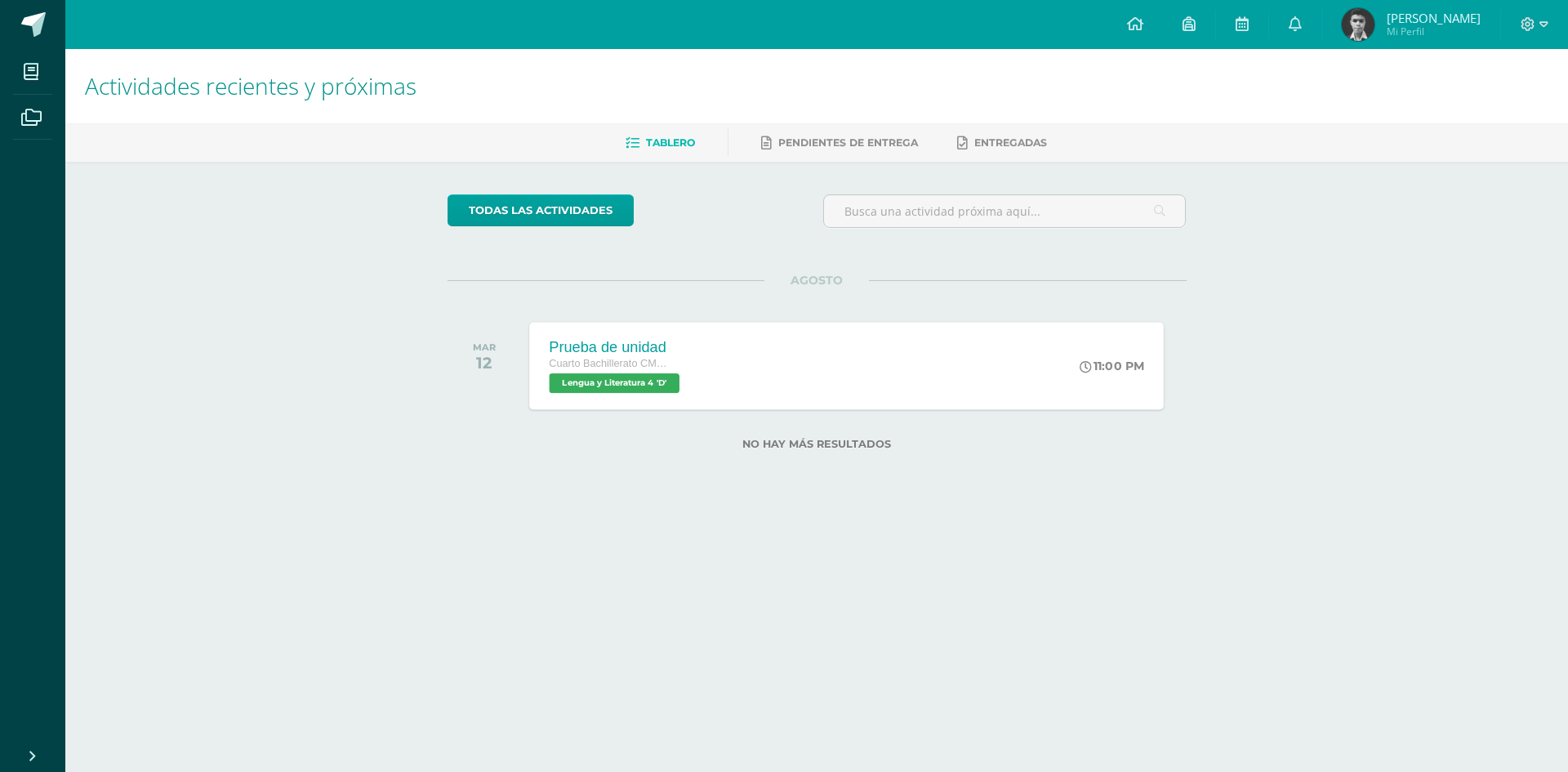
click at [872, 388] on div "Prueba de unidad Cuarto Bachillerato CMP Bachillerato en CCLL con Orientación e…" at bounding box center [846, 365] width 635 height 87
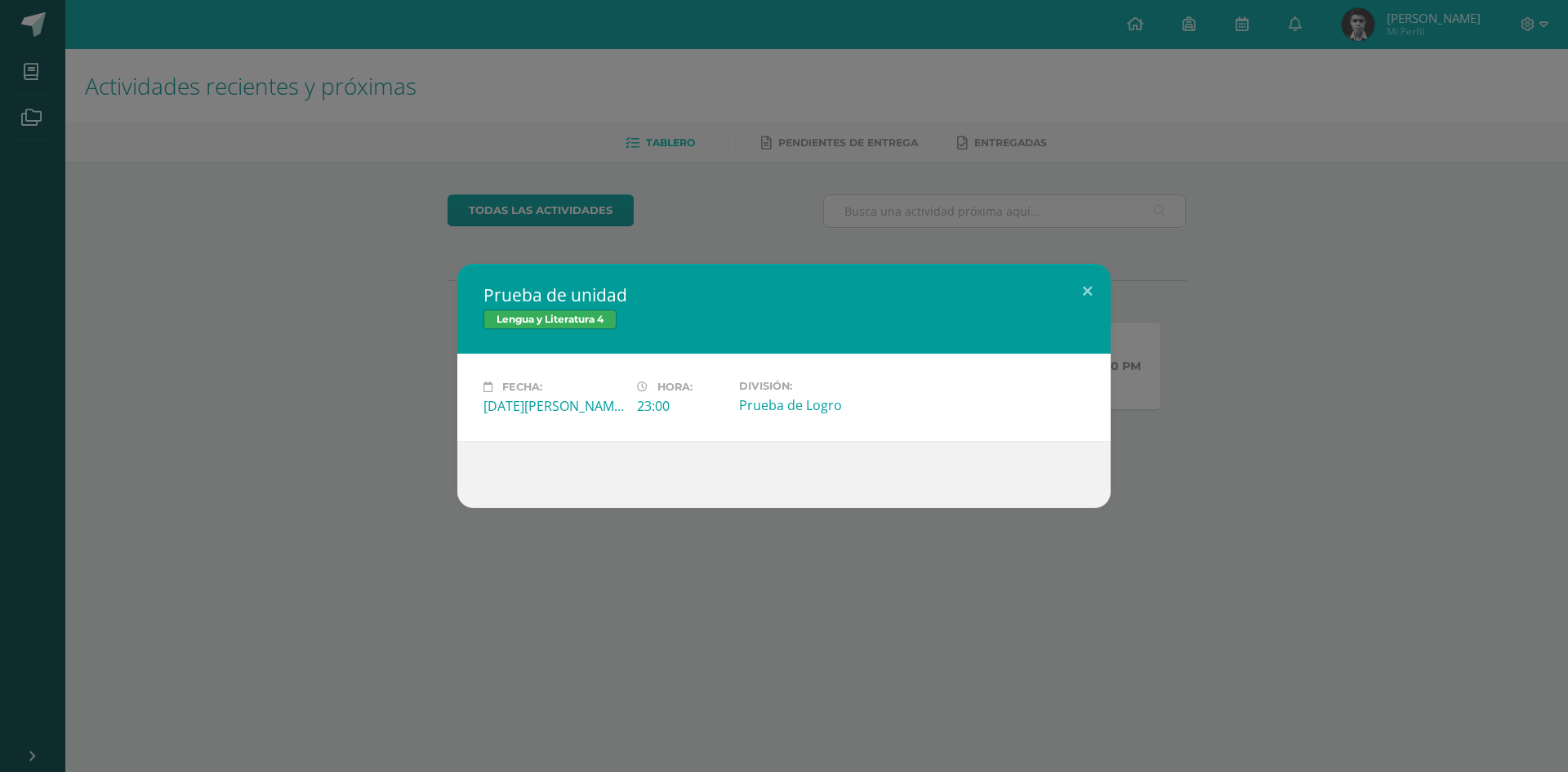
click at [1099, 370] on div "Fecha: Martes 12 de Agosto Hora: 23:00 División: Prueba de Logro" at bounding box center [783, 397] width 653 height 87
click at [1165, 342] on div "Prueba de unidad Lengua y Literatura 4 Fecha: Martes 12 de Agosto Hora: 23:00 D…" at bounding box center [784, 386] width 1555 height 244
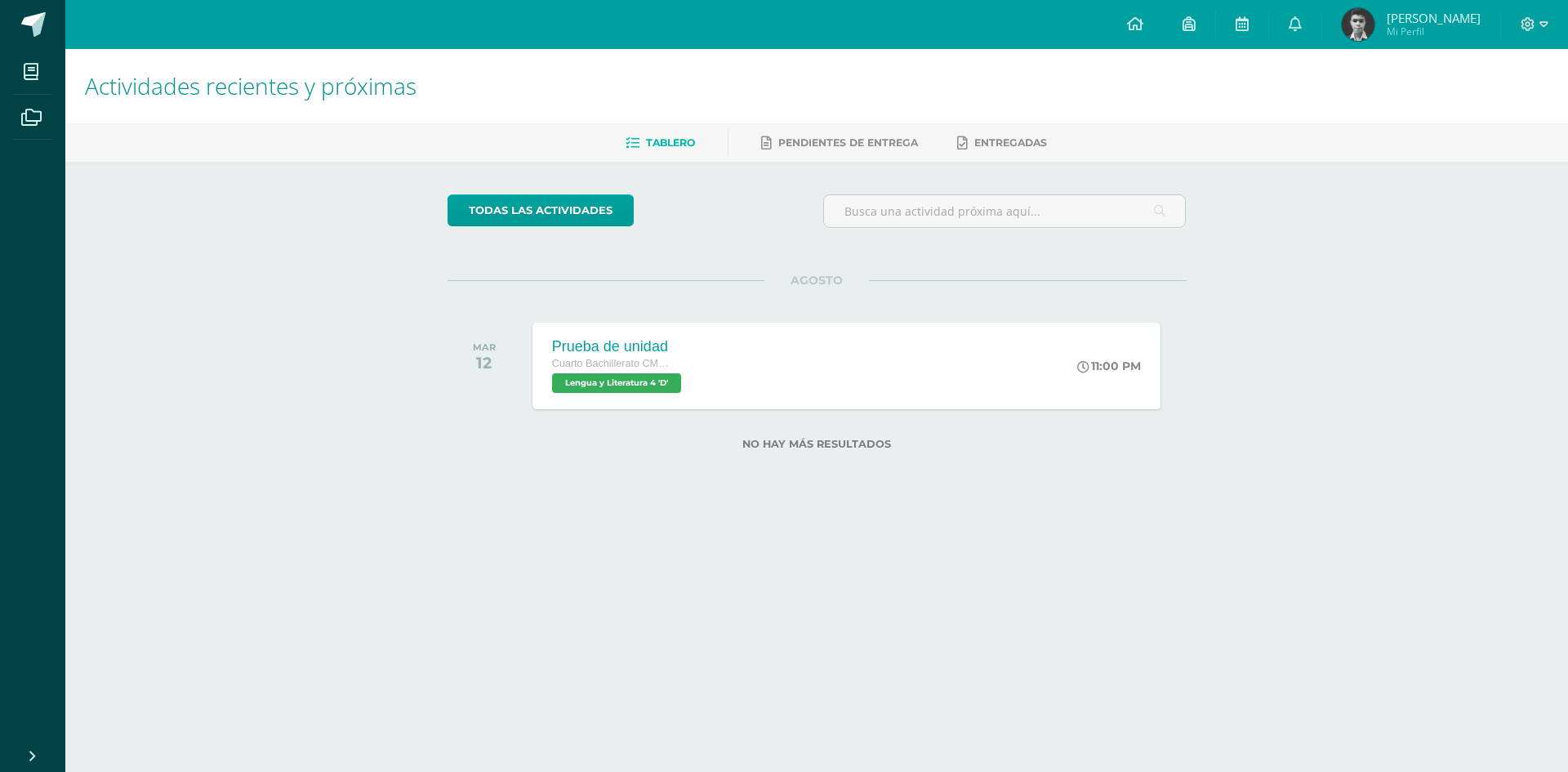
click at [1373, 12] on img at bounding box center [1358, 25] width 32 height 32
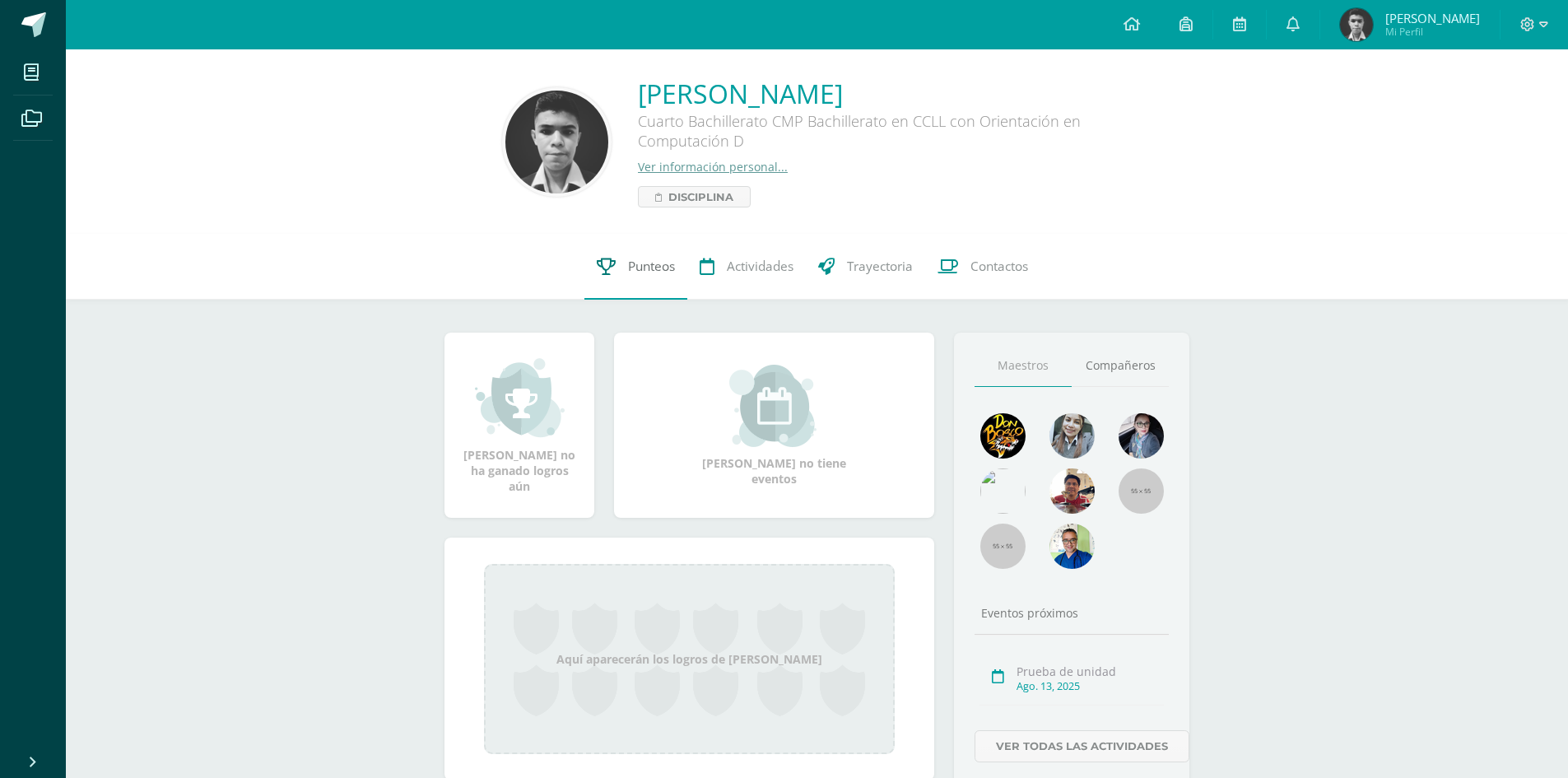
click at [664, 276] on link "Punteos" at bounding box center [636, 266] width 103 height 66
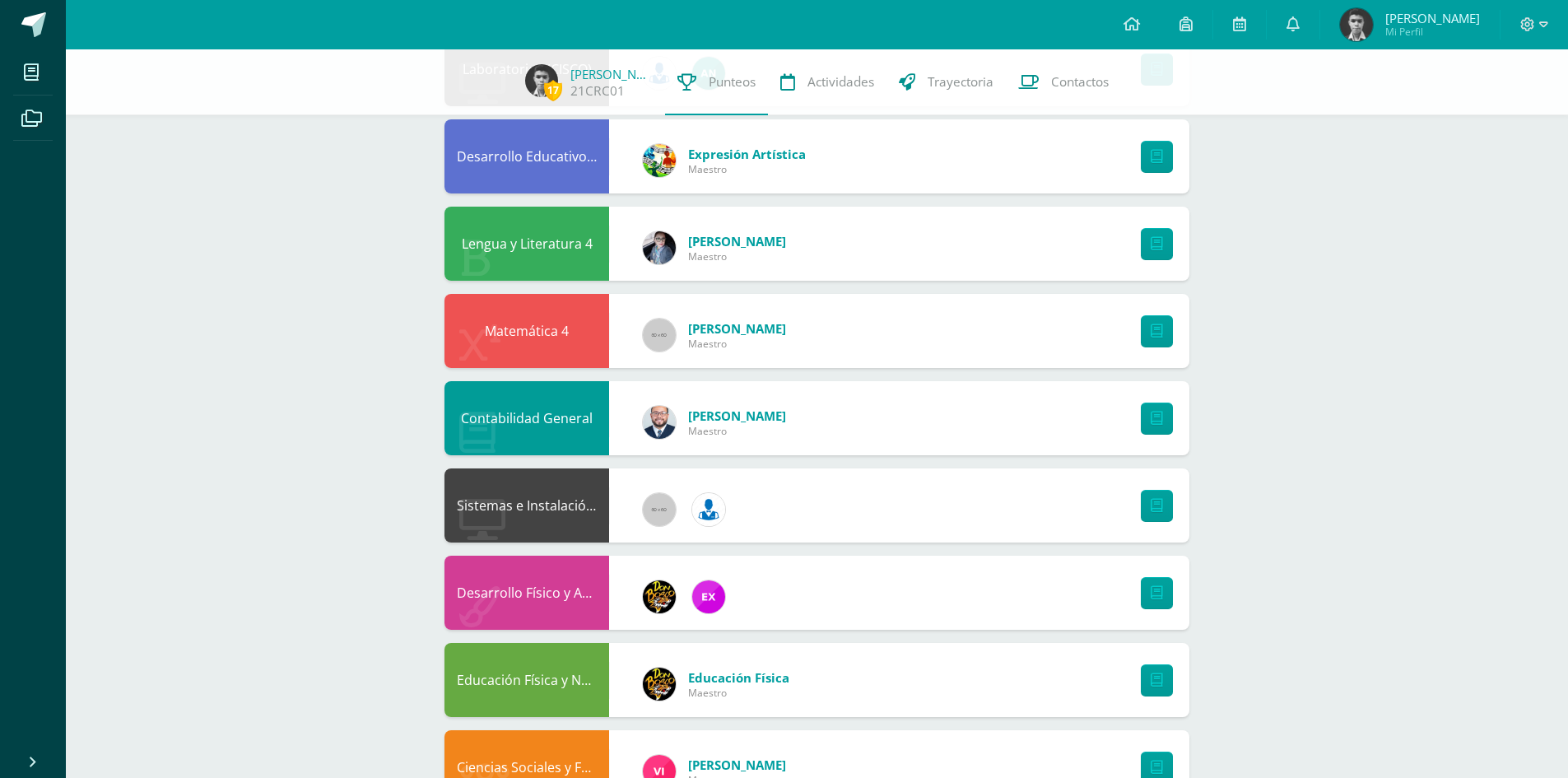
scroll to position [340, 0]
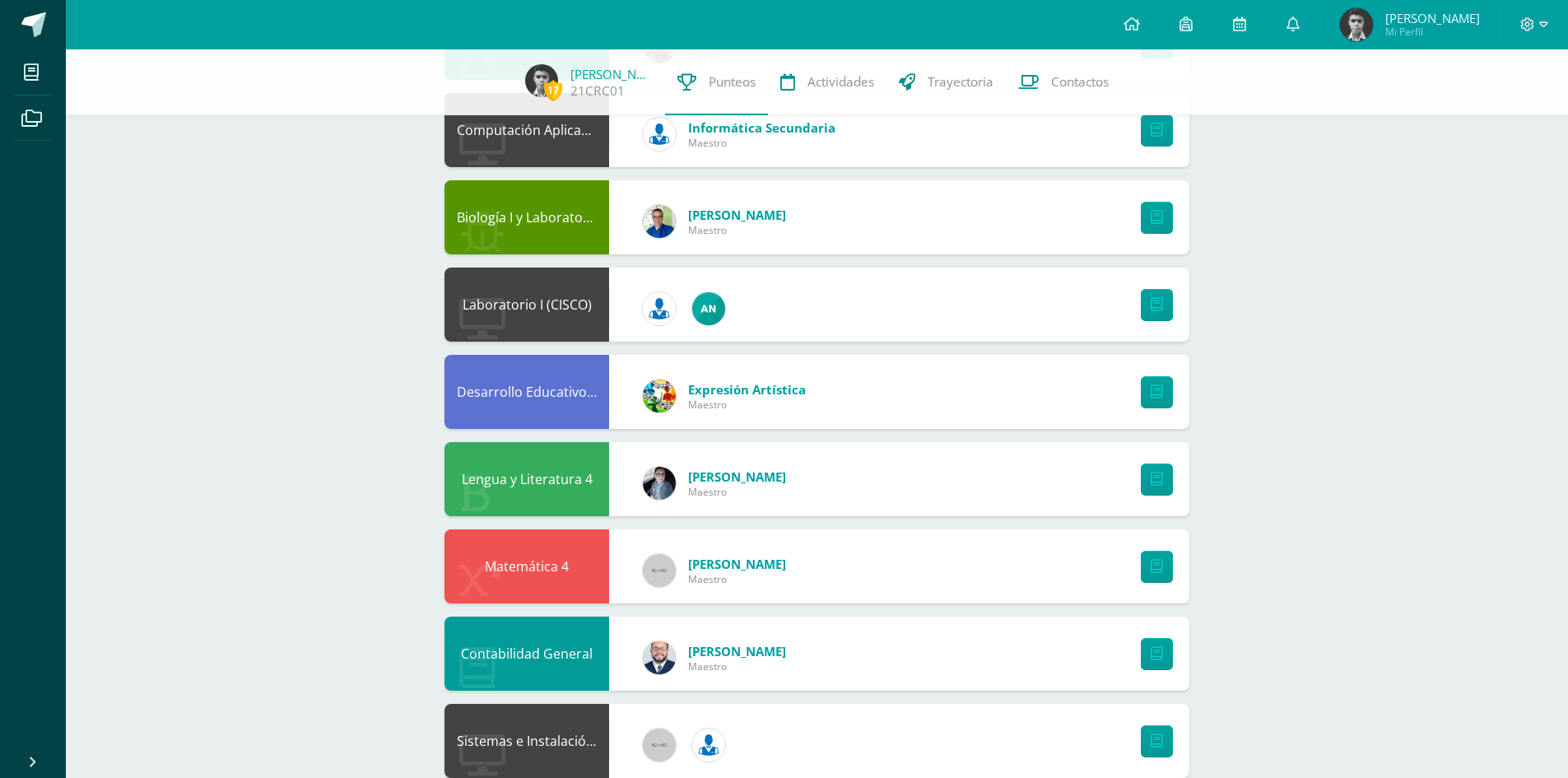
click at [331, 548] on div "17 Carlos Revolorio 21CRC01 Punteos Actividades Trayectoria Contactos Pendiente…" at bounding box center [817, 697] width 1502 height 1974
